Goal: Task Accomplishment & Management: Manage account settings

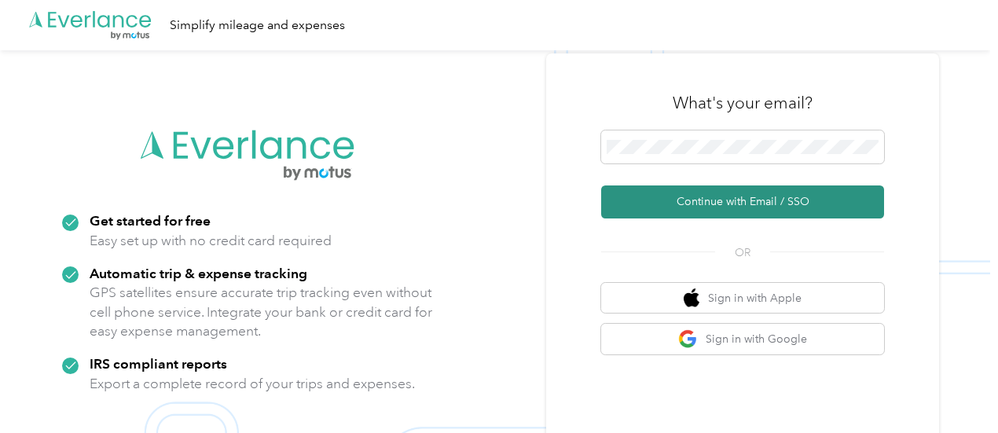
click at [822, 199] on button "Continue with Email / SSO" at bounding box center [742, 202] width 283 height 33
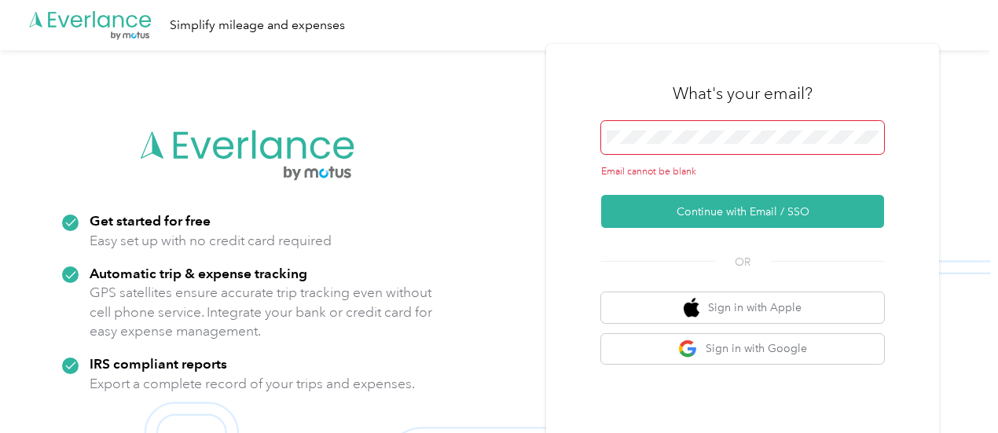
click at [695, 153] on span at bounding box center [742, 137] width 283 height 33
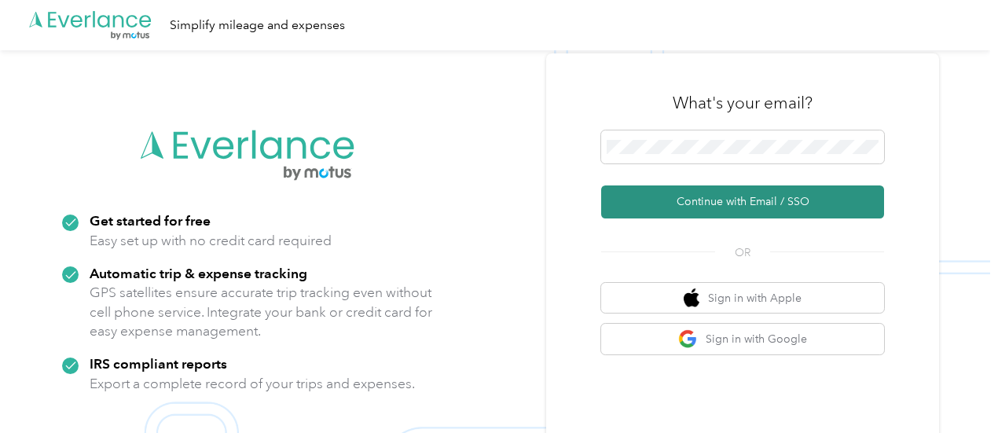
click at [774, 206] on button "Continue with Email / SSO" at bounding box center [742, 202] width 283 height 33
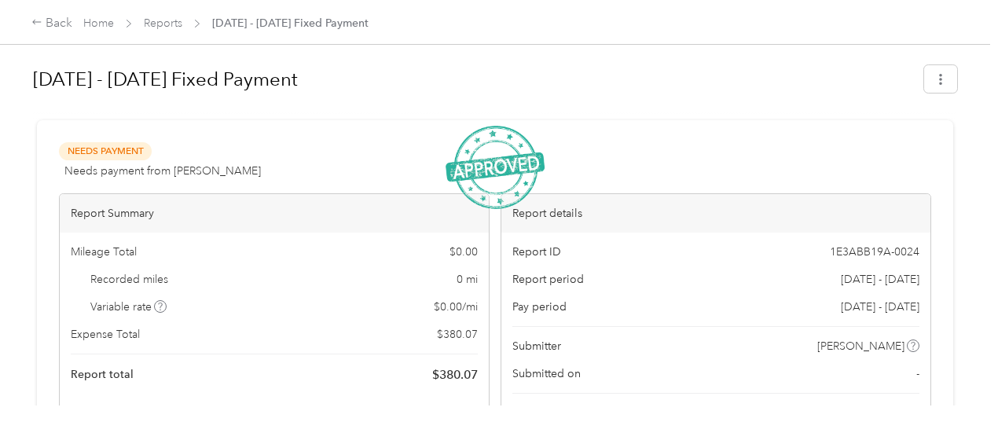
click at [469, 73] on h1 "Sep 1 - 30, 2025 Fixed Payment" at bounding box center [473, 80] width 880 height 38
click at [574, 80] on h1 "Sep 1 - 30, 2025 Fixed Payment" at bounding box center [473, 80] width 880 height 38
